Goal: Navigation & Orientation: Find specific page/section

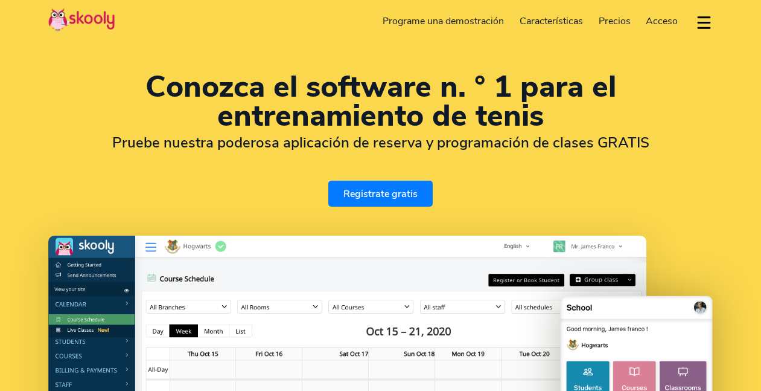
select select "es"
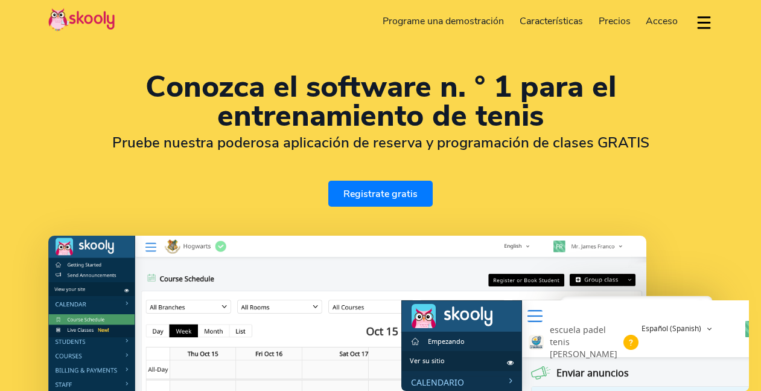
click at [613, 23] on span "Precios" at bounding box center [615, 20] width 32 height 13
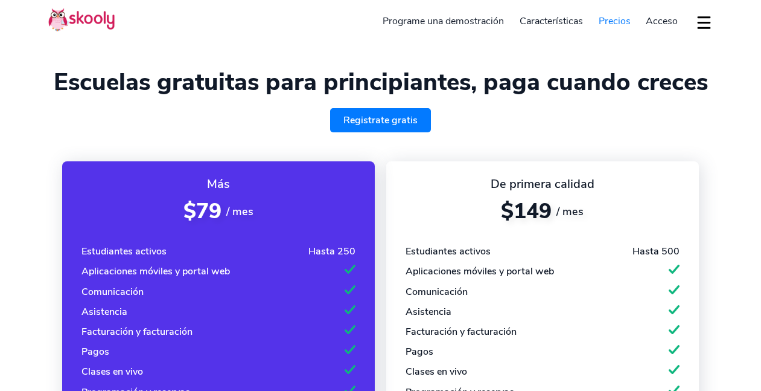
select select "es"
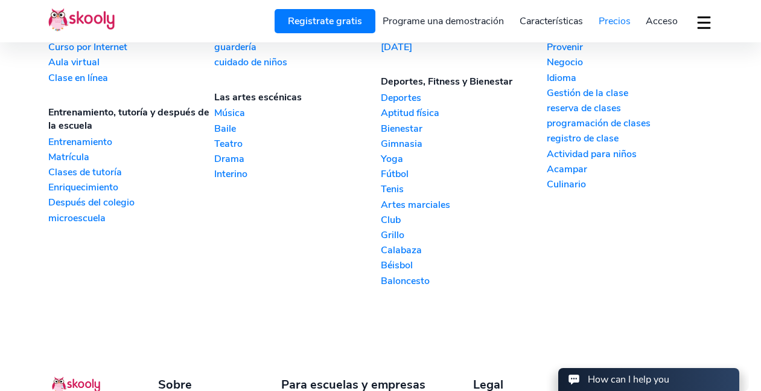
scroll to position [1475, 0]
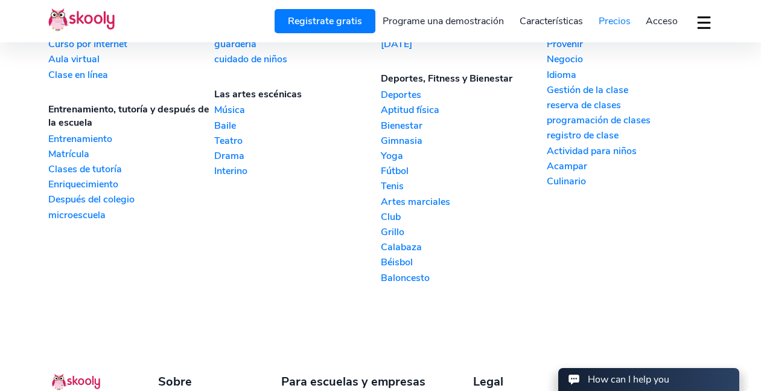
click at [394, 193] on link "Tenis" at bounding box center [464, 185] width 166 height 13
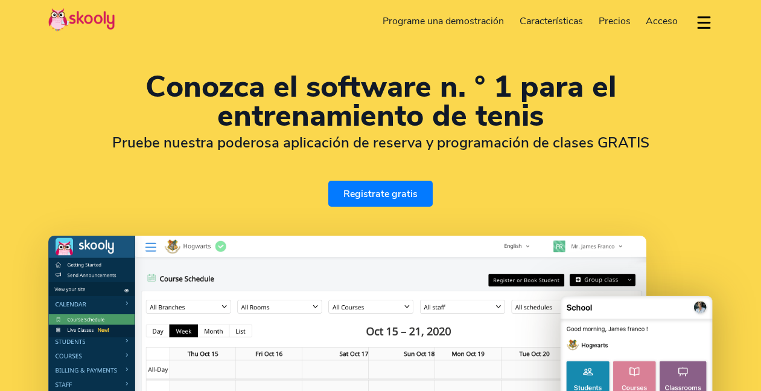
select select "es"
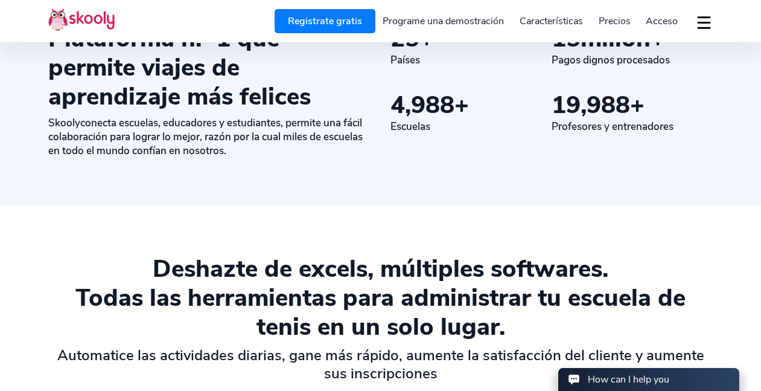
scroll to position [657, 0]
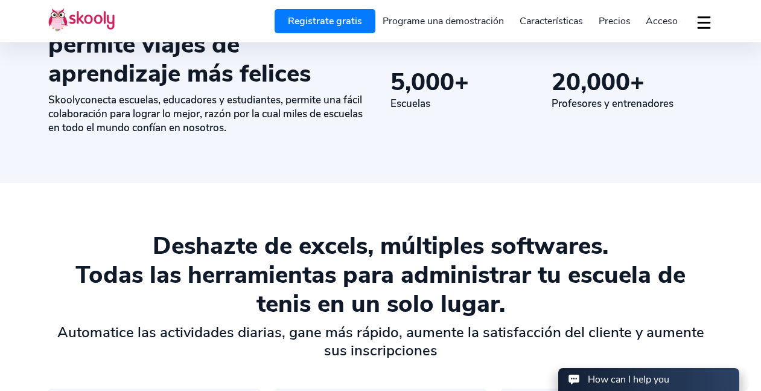
click at [703, 27] on button "dropdown menu" at bounding box center [705, 22] width 18 height 28
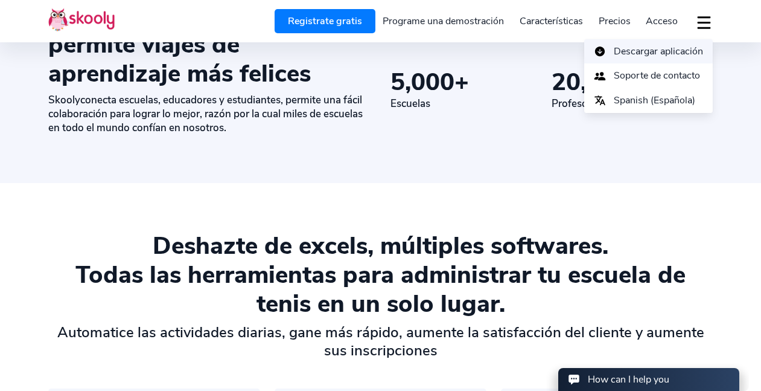
click at [671, 50] on span "Descargar aplicación" at bounding box center [658, 52] width 89 height 18
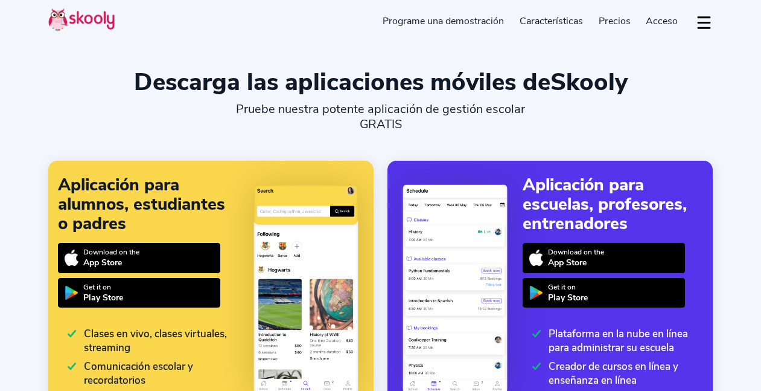
select select "es"
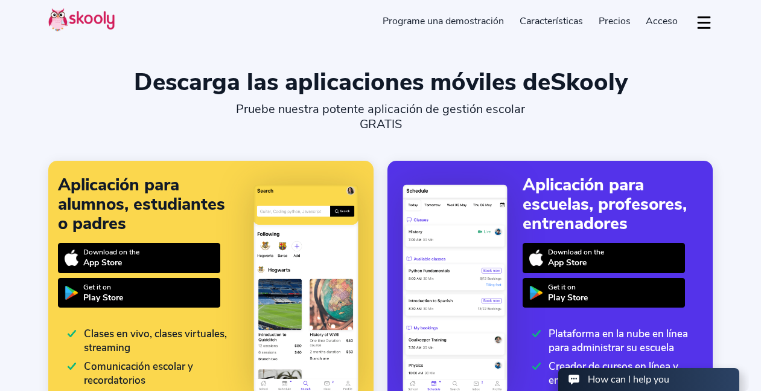
click at [658, 19] on span "Acceso" at bounding box center [662, 20] width 32 height 13
